Goal: Information Seeking & Learning: Learn about a topic

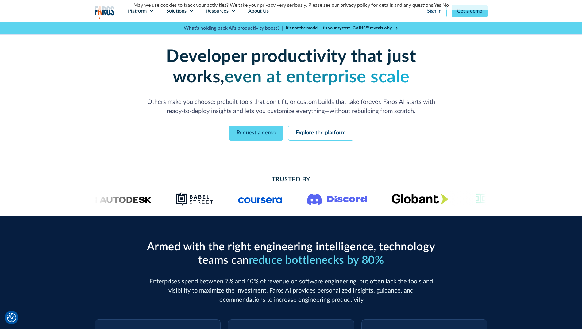
click at [305, 103] on p "Others make you choose: prebuilt tools that don't fit, or custom builds that ta…" at bounding box center [291, 107] width 294 height 18
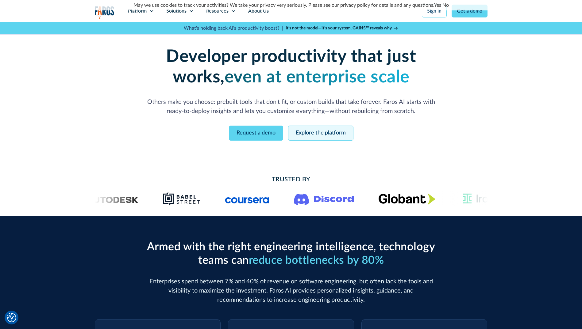
click at [311, 130] on link "Explore the platform" at bounding box center [320, 133] width 65 height 15
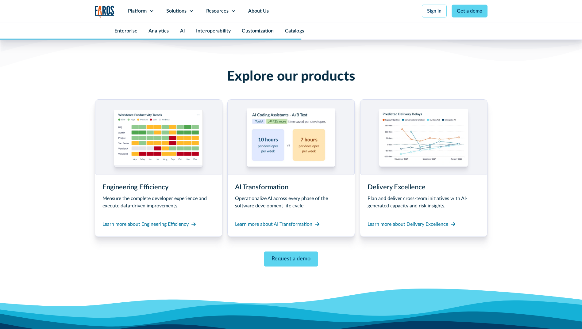
scroll to position [2880, 0]
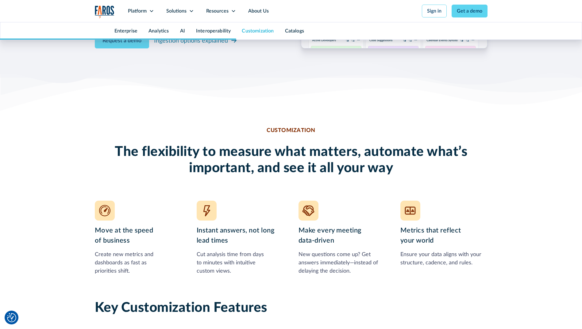
click at [188, 155] on h2 "The flexibility to measure what matters, automate what’s important, and see it …" at bounding box center [291, 160] width 393 height 33
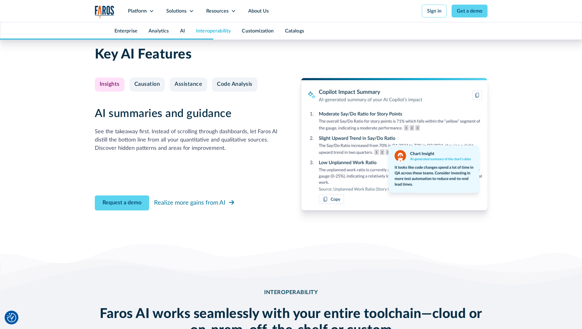
scroll to position [1440, 0]
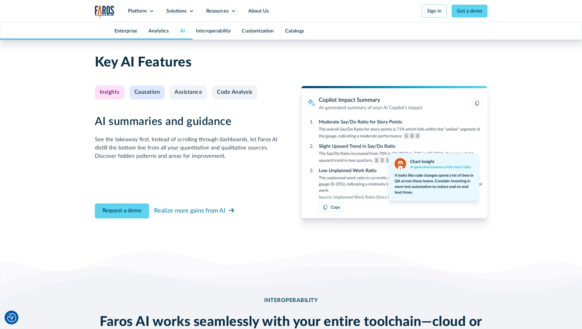
click at [160, 91] on div "Causation" at bounding box center [147, 92] width 26 height 7
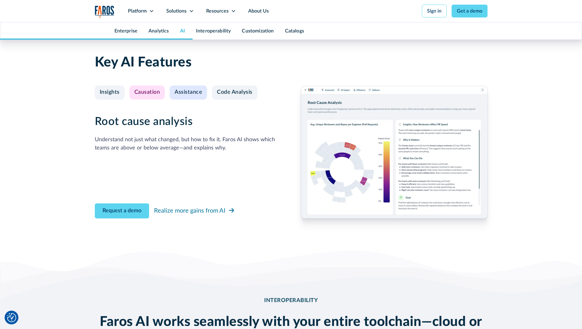
click at [190, 92] on div "Assistance" at bounding box center [188, 92] width 28 height 7
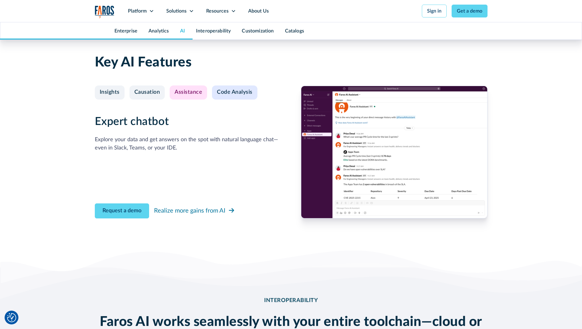
click at [221, 92] on div "Code Analysis" at bounding box center [235, 92] width 36 height 7
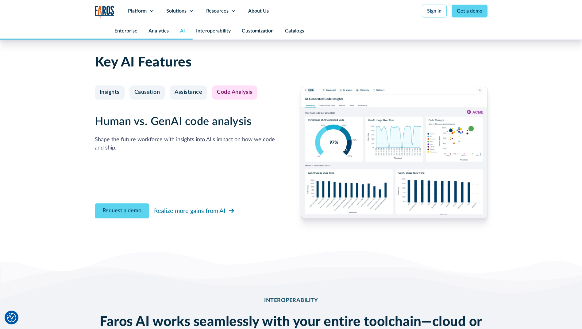
click at [207, 137] on div "Shape the future workforce with insights into AI’s impact on how we code and sh…" at bounding box center [188, 144] width 186 height 17
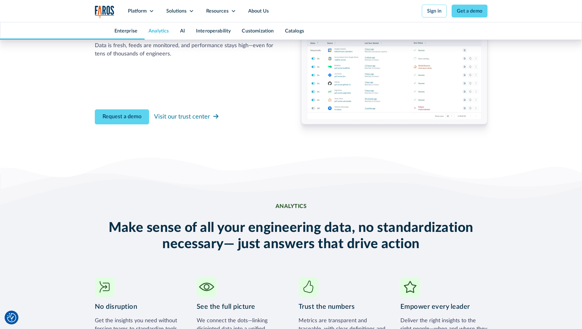
scroll to position [1011, 0]
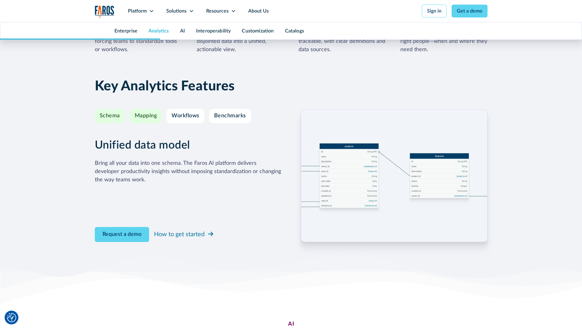
click at [159, 111] on link "Mapping" at bounding box center [146, 116] width 32 height 14
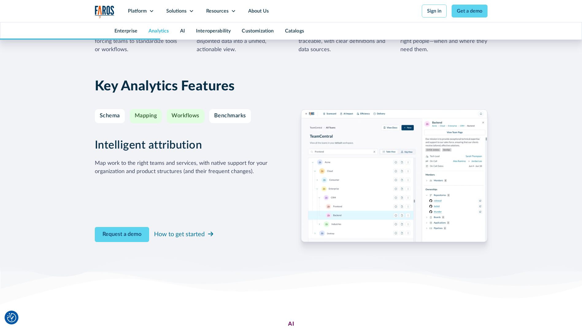
click at [176, 117] on div "Workflows" at bounding box center [185, 116] width 28 height 7
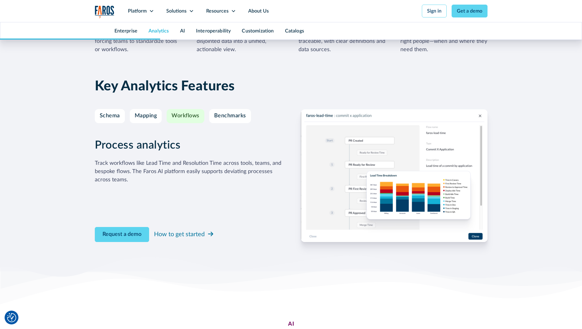
click at [192, 162] on div "Track workflows like Lead Time and Resolution Time across tools, teams, and bes…" at bounding box center [188, 171] width 186 height 25
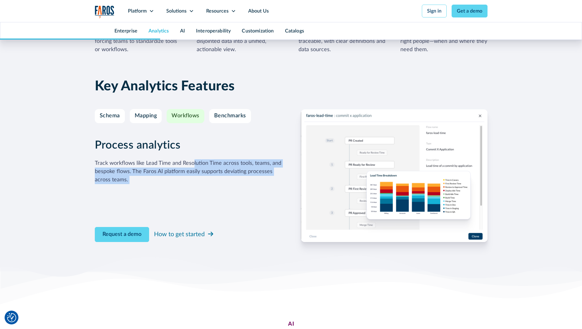
click at [192, 162] on div "Track workflows like Lead Time and Resolution Time across tools, teams, and bes…" at bounding box center [188, 171] width 186 height 25
click at [234, 118] on div "Benchmarks" at bounding box center [230, 116] width 32 height 7
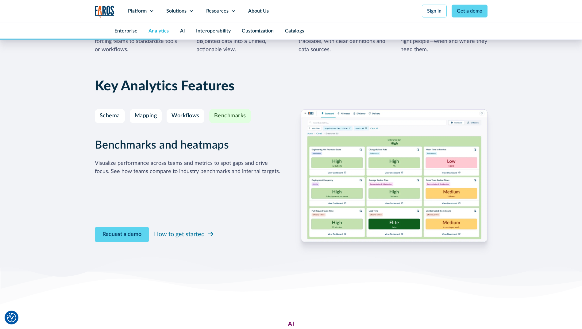
click at [213, 189] on div "Benchmarks and heatmaps Visualize performance across teams and metrics to spot …" at bounding box center [188, 175] width 186 height 133
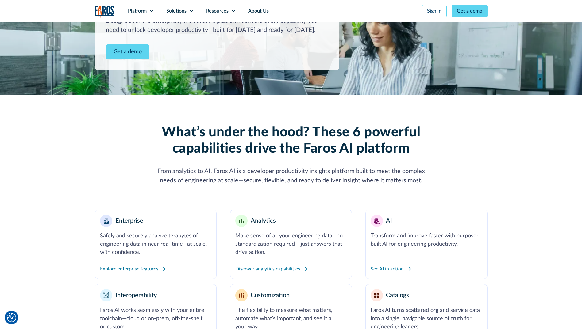
scroll to position [0, 0]
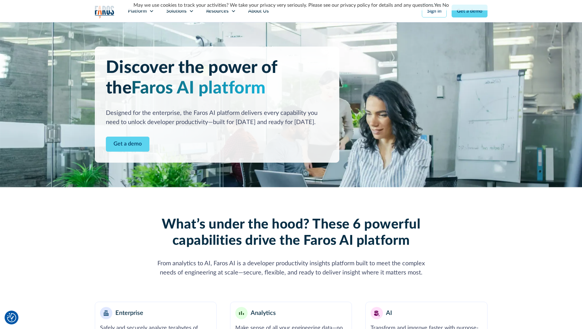
click at [355, 17] on nav "Platform Unlock engineering productivity at scale. Stay ahead with products des…" at bounding box center [305, 11] width 366 height 22
click at [212, 241] on h2 "What’s under the hood? These 6 powerful capabilities drive the Faros AI platform" at bounding box center [291, 233] width 282 height 33
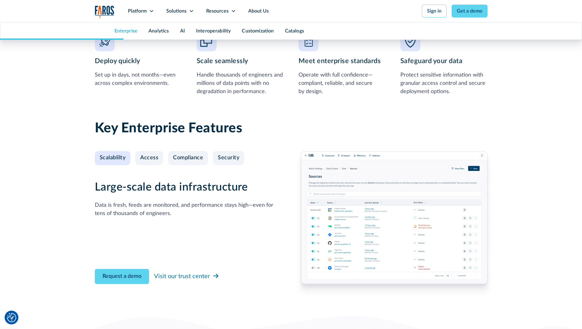
scroll to position [576, 0]
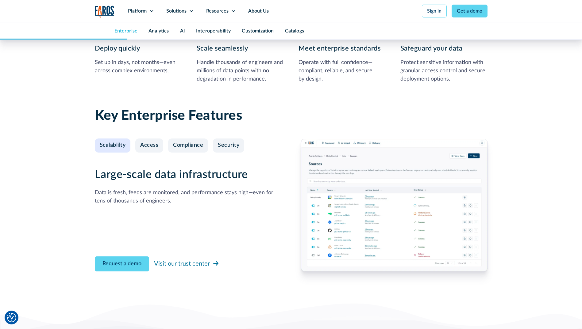
click at [449, 102] on div "Key Enterprise Features Scalablilty Access Compliance Security Large-scale data…" at bounding box center [291, 198] width 393 height 205
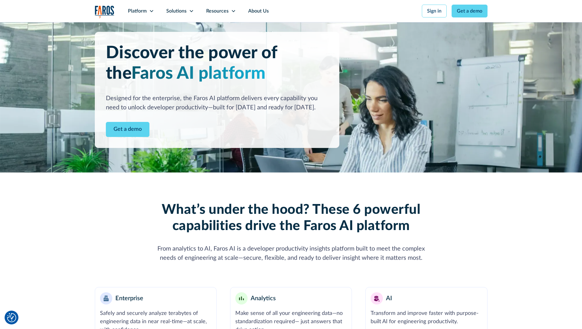
scroll to position [0, 0]
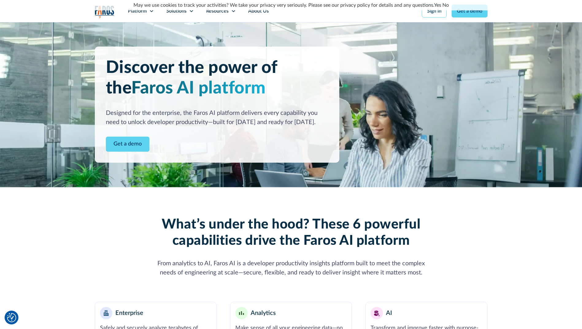
click at [259, 236] on h2 "What’s under the hood? These 6 powerful capabilities drive the Faros AI platform" at bounding box center [291, 233] width 282 height 33
click at [229, 17] on div "Resources" at bounding box center [221, 11] width 42 height 22
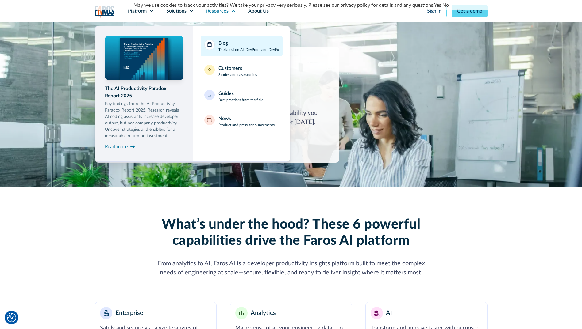
click at [234, 46] on div "Blog The latest on AI, DevProd, and DevEx" at bounding box center [248, 46] width 60 height 13
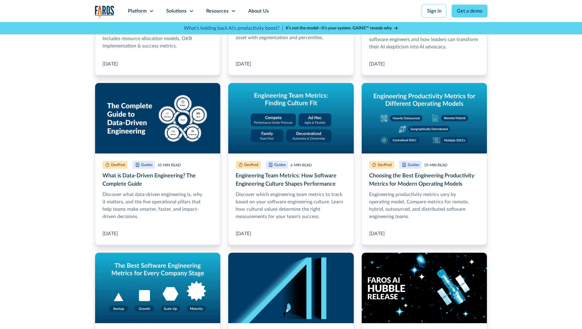
scroll to position [588, 0]
